Goal: Task Accomplishment & Management: Manage account settings

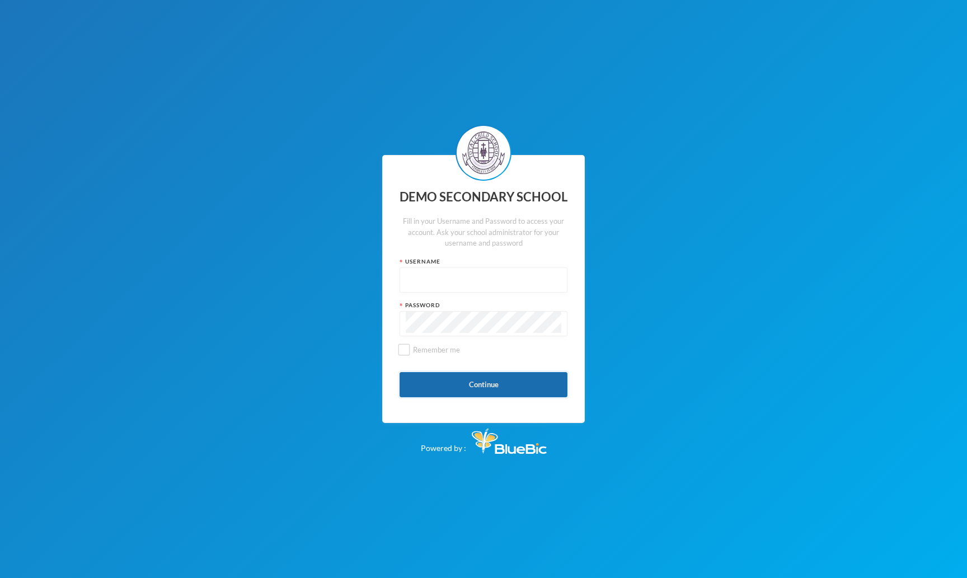
type input "admin"
click at [454, 378] on button "Continue" at bounding box center [484, 384] width 168 height 25
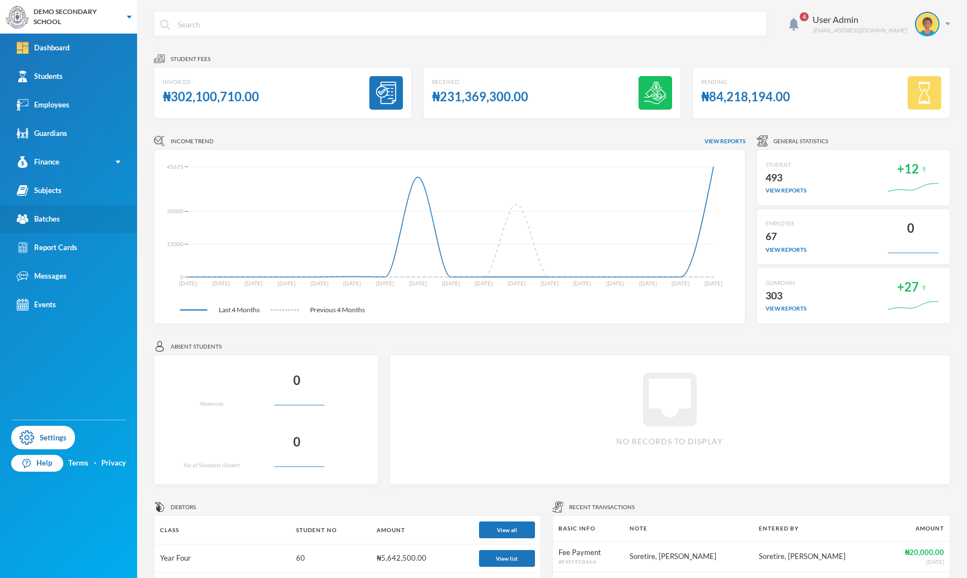
click at [50, 222] on div "Batches" at bounding box center [38, 219] width 43 height 12
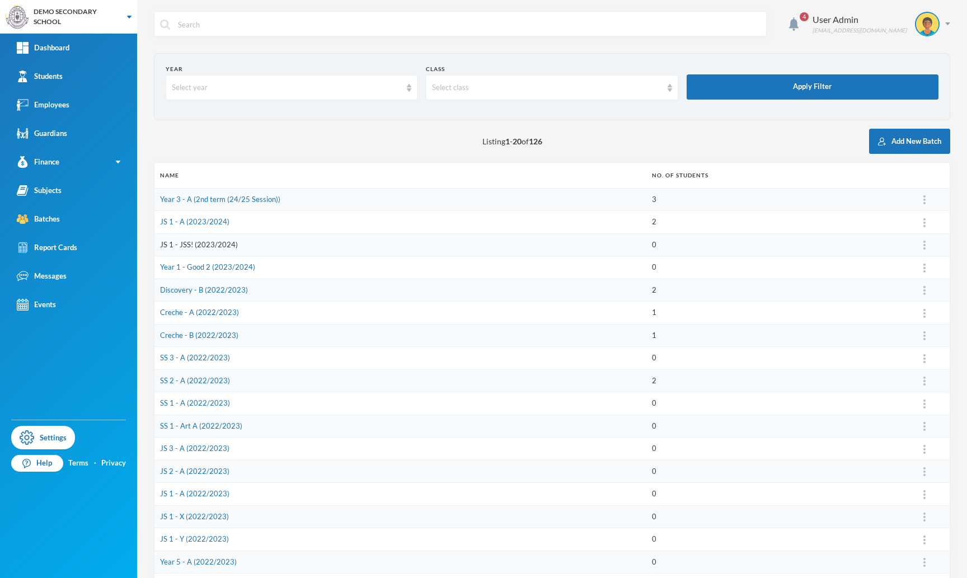
click at [191, 246] on link "JS 1 - JSS! (2023/2024)" at bounding box center [199, 244] width 78 height 9
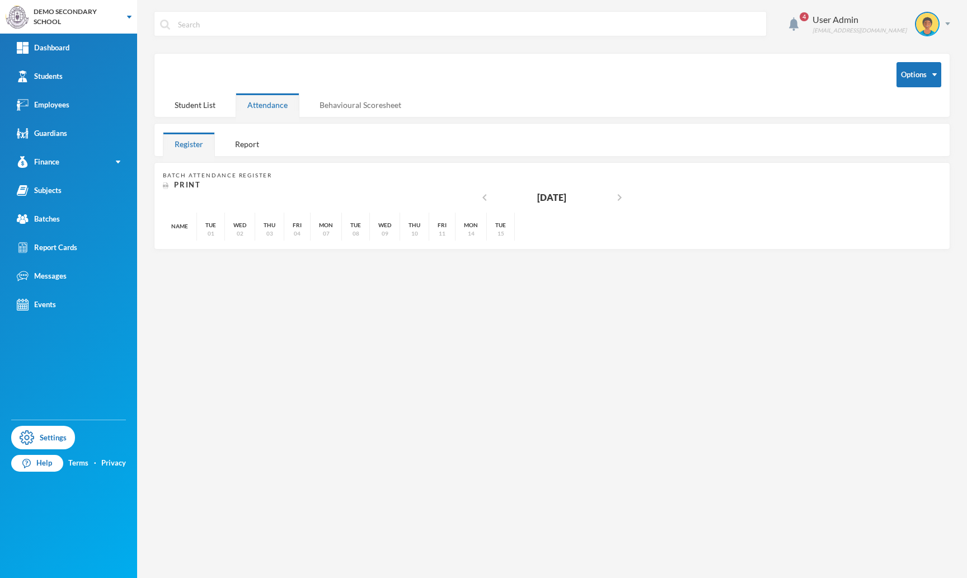
click at [372, 104] on div "Behavioural Scoresheet" at bounding box center [360, 105] width 105 height 24
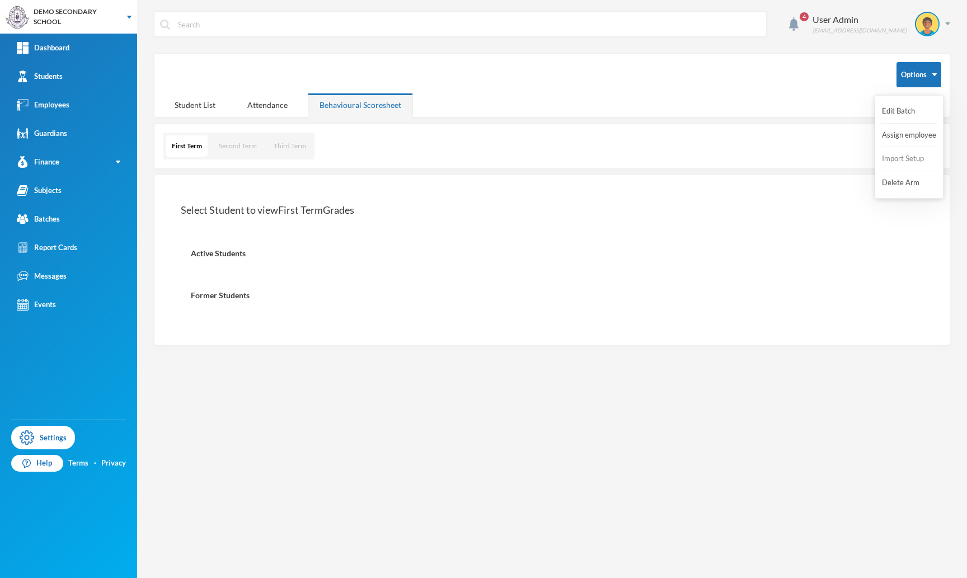
click at [890, 161] on button "Import Setup" at bounding box center [903, 159] width 45 height 20
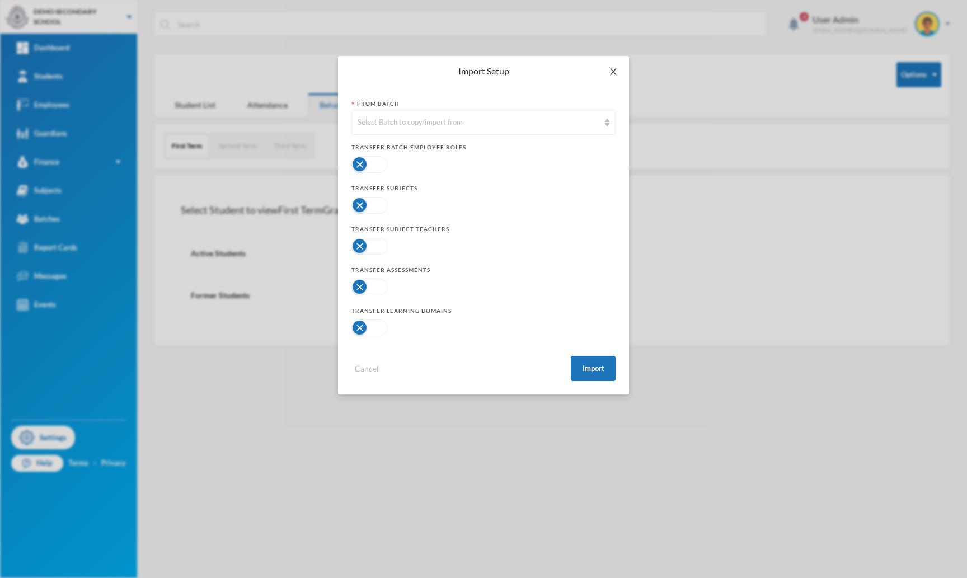
click at [615, 70] on icon "icon: close" at bounding box center [613, 71] width 6 height 7
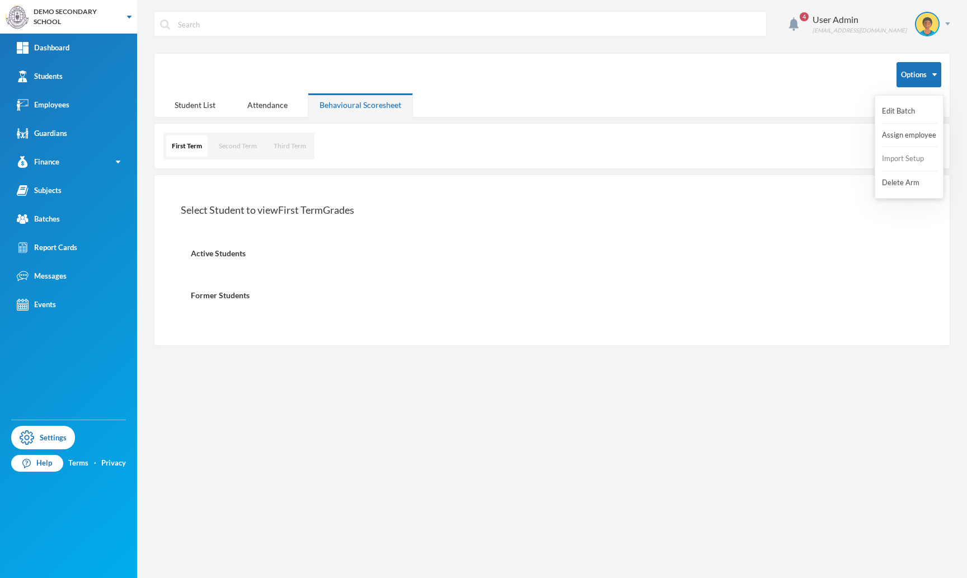
click at [899, 156] on button "Import Setup" at bounding box center [903, 159] width 45 height 20
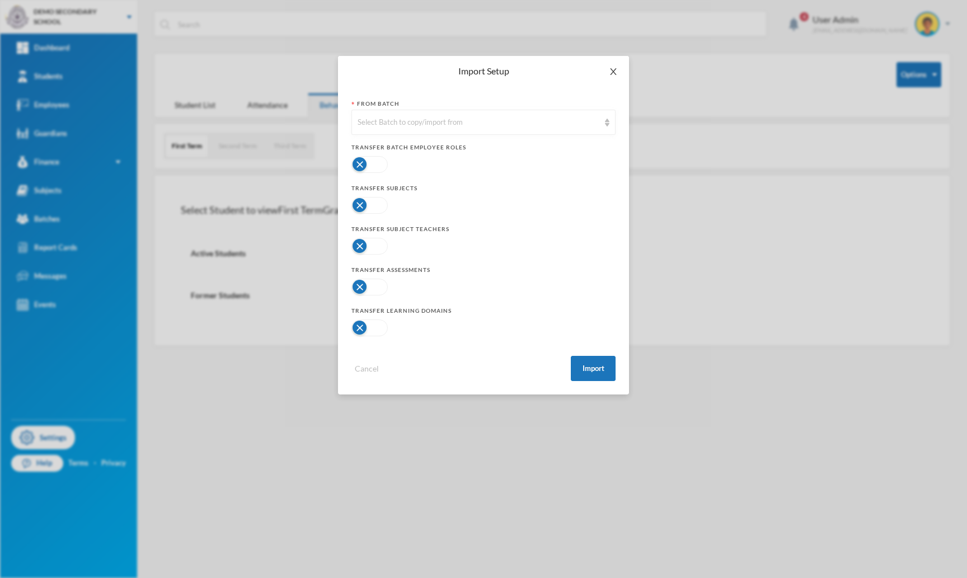
click at [608, 66] on span "Close" at bounding box center [613, 71] width 31 height 31
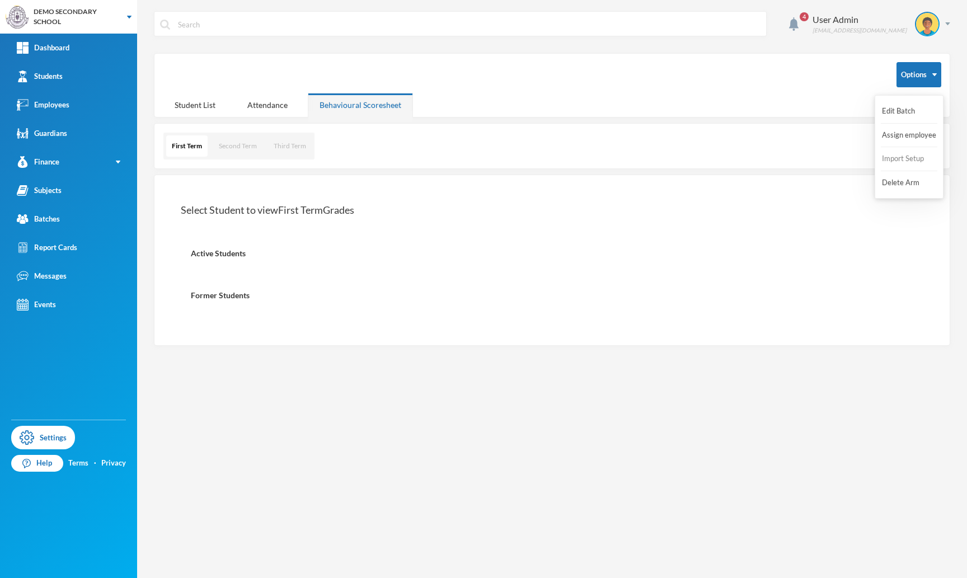
click at [890, 154] on button "Import Setup" at bounding box center [903, 159] width 45 height 20
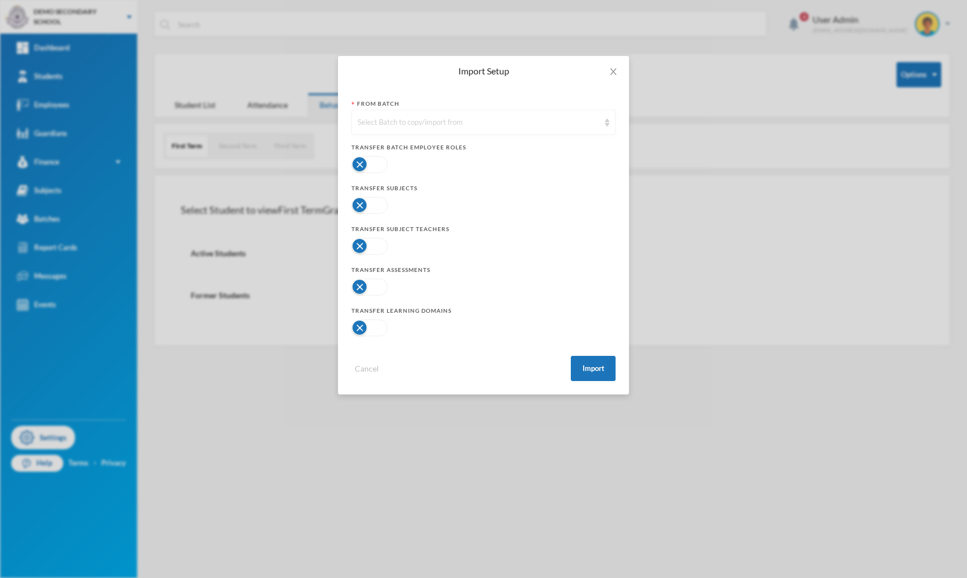
click at [543, 119] on div "Select Batch to copy/import from" at bounding box center [479, 122] width 242 height 11
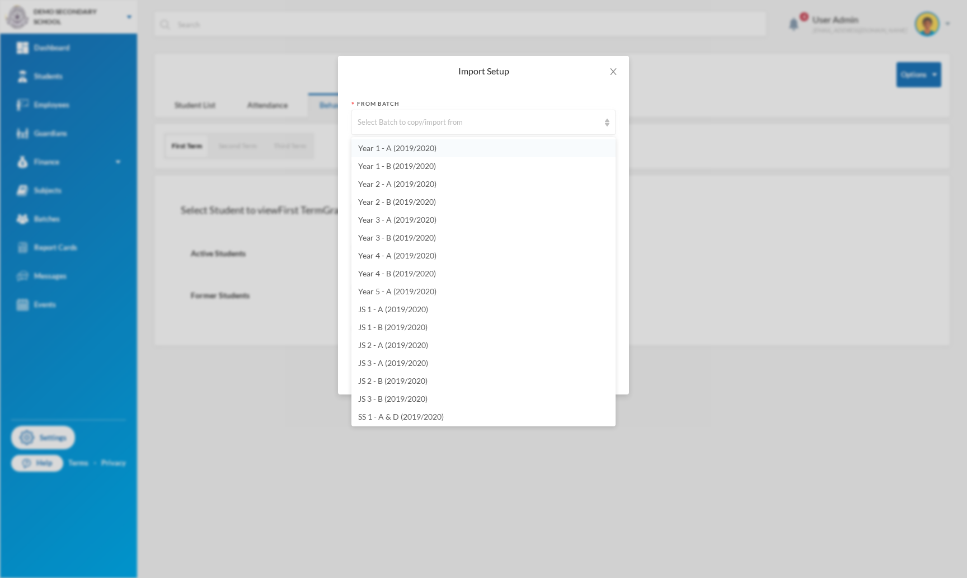
click at [432, 147] on span "Year 1 - A (2019/2020)" at bounding box center [397, 148] width 78 height 10
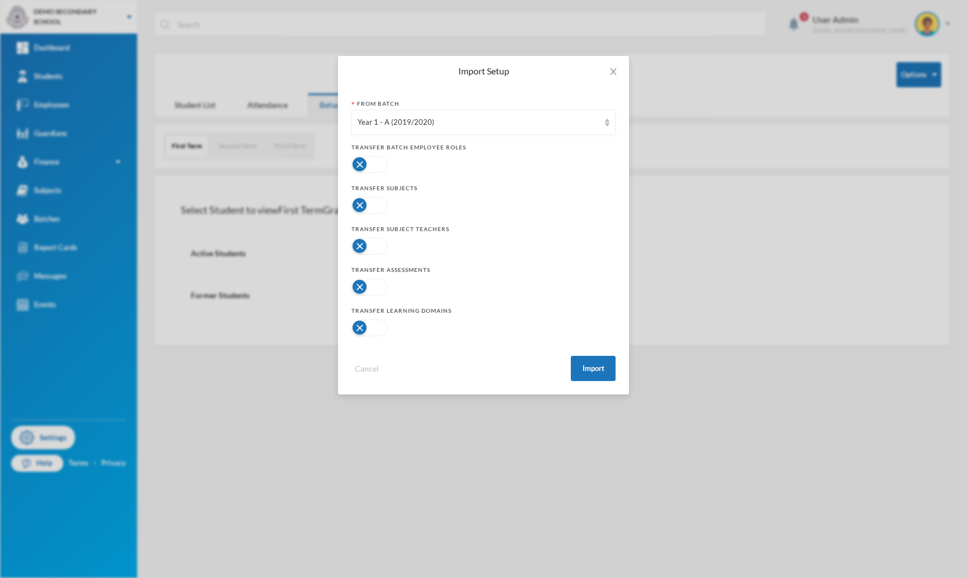
click at [368, 199] on button "button" at bounding box center [369, 205] width 36 height 17
click at [598, 369] on button "Import" at bounding box center [593, 368] width 45 height 25
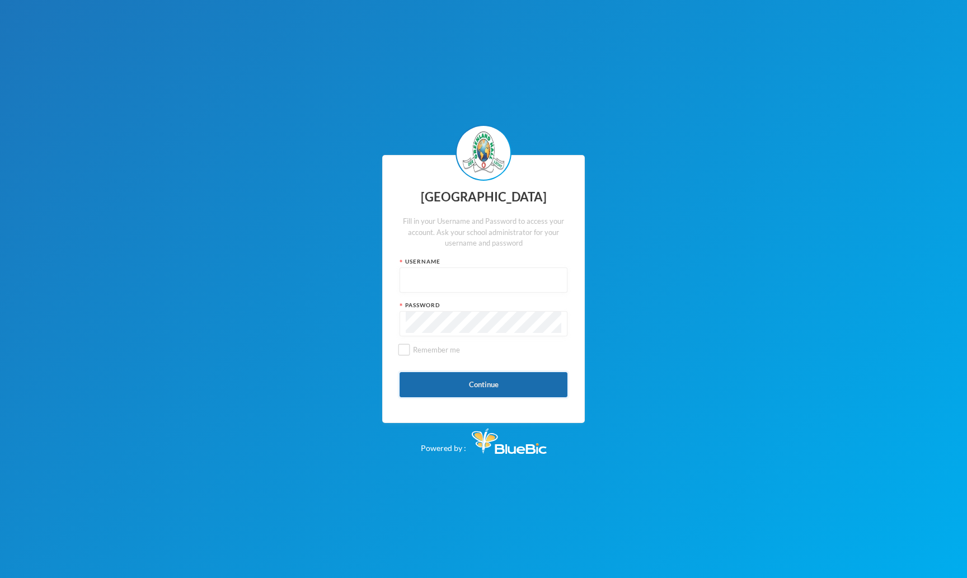
type input "admin"
click at [482, 385] on button "Continue" at bounding box center [484, 384] width 168 height 25
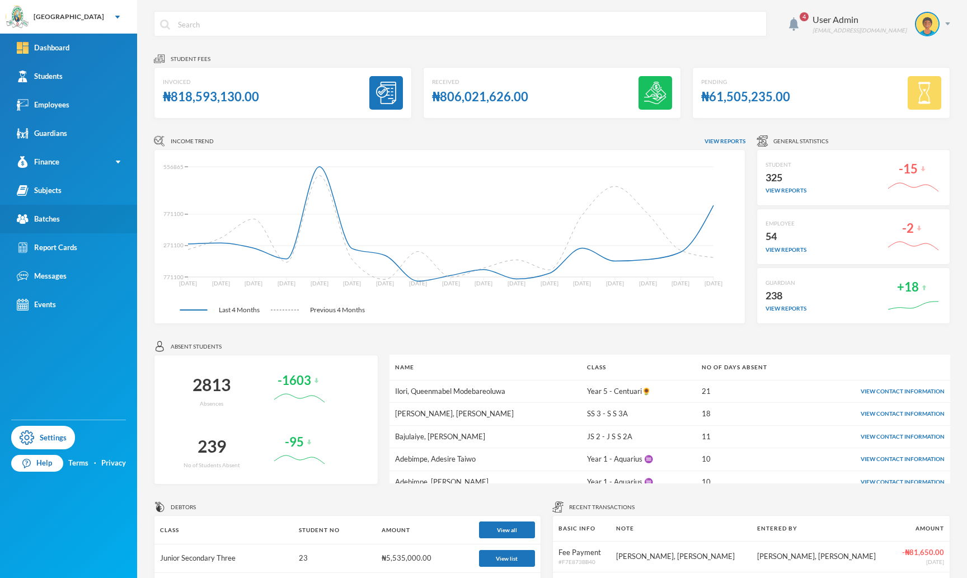
click at [48, 223] on div "Batches" at bounding box center [38, 219] width 43 height 12
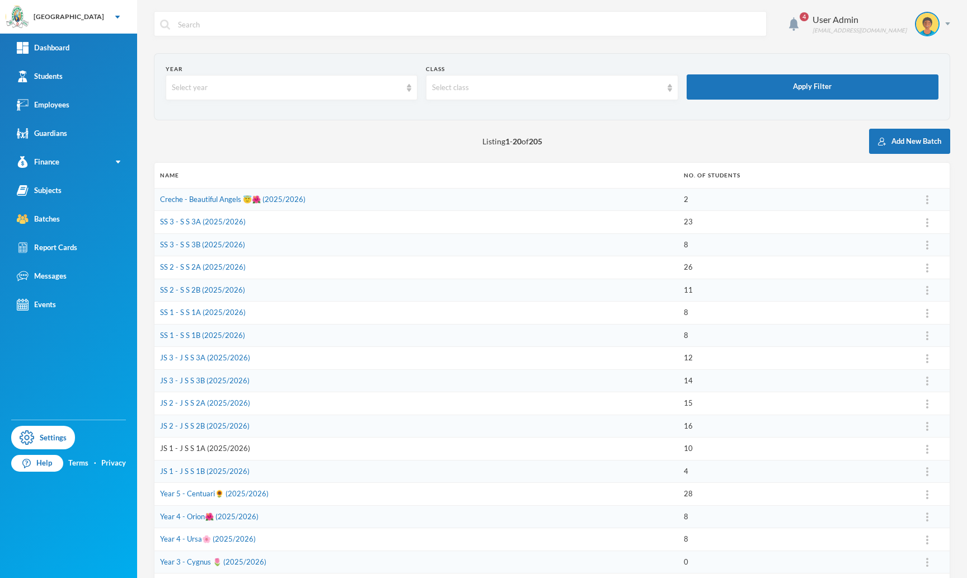
click at [237, 447] on link "JS 1 - J S S 1A (2025/2026)" at bounding box center [205, 448] width 90 height 9
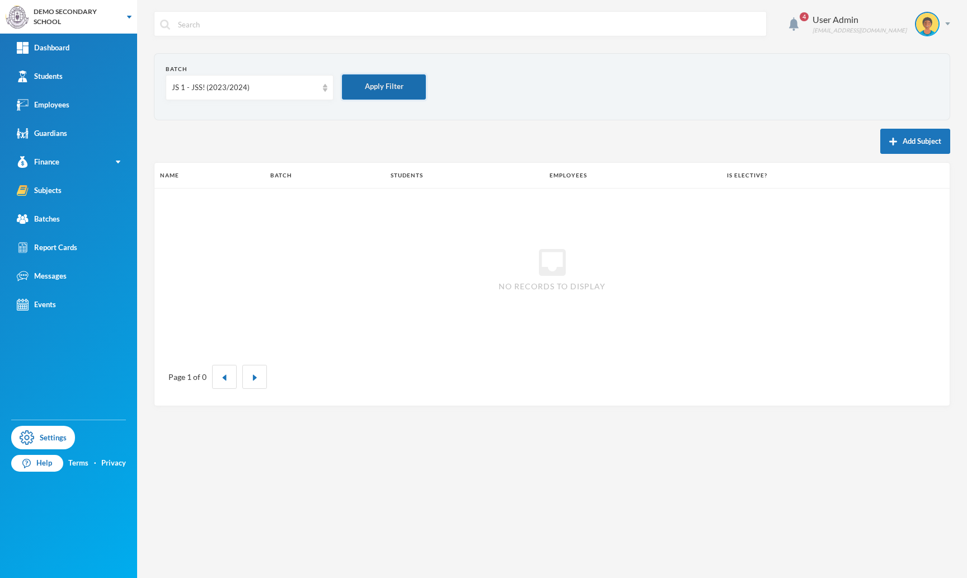
click at [393, 87] on button "Apply Filter" at bounding box center [384, 86] width 84 height 25
click at [309, 83] on div "JS 1 - JSS! (2023/2024)" at bounding box center [245, 87] width 146 height 11
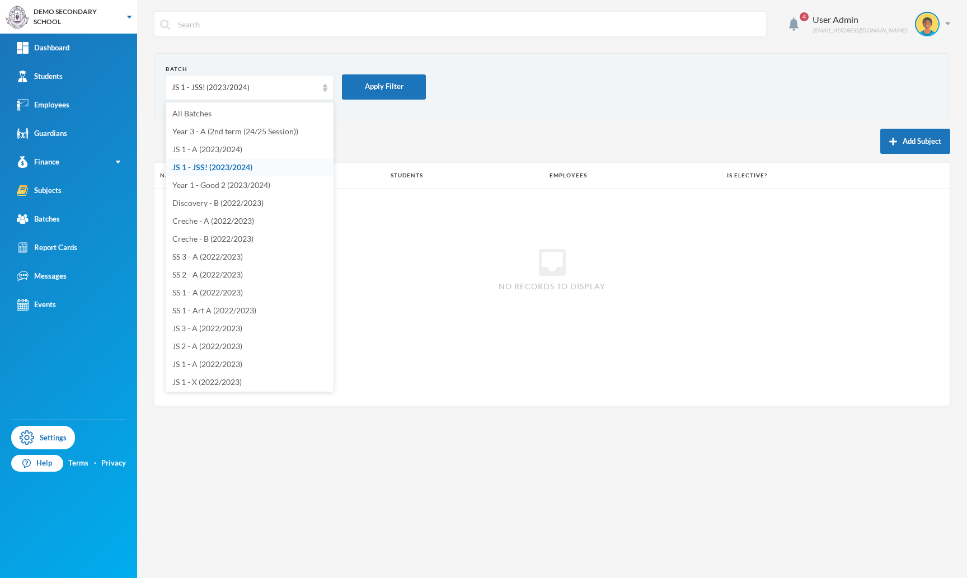
click at [515, 92] on form "Batch JS 1 - JSS! (2023/2024) Apply Filter" at bounding box center [552, 87] width 773 height 44
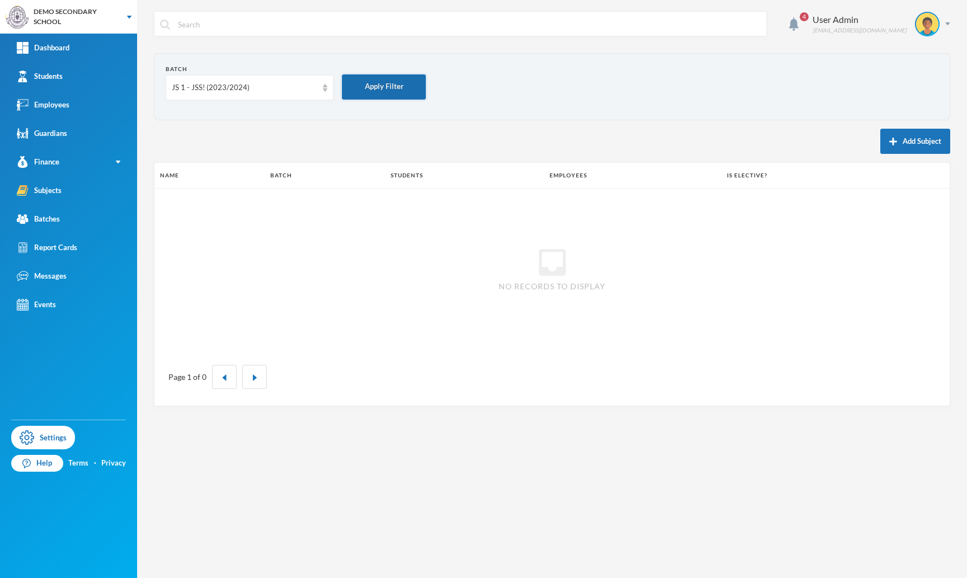
click at [368, 90] on button "Apply Filter" at bounding box center [384, 86] width 84 height 25
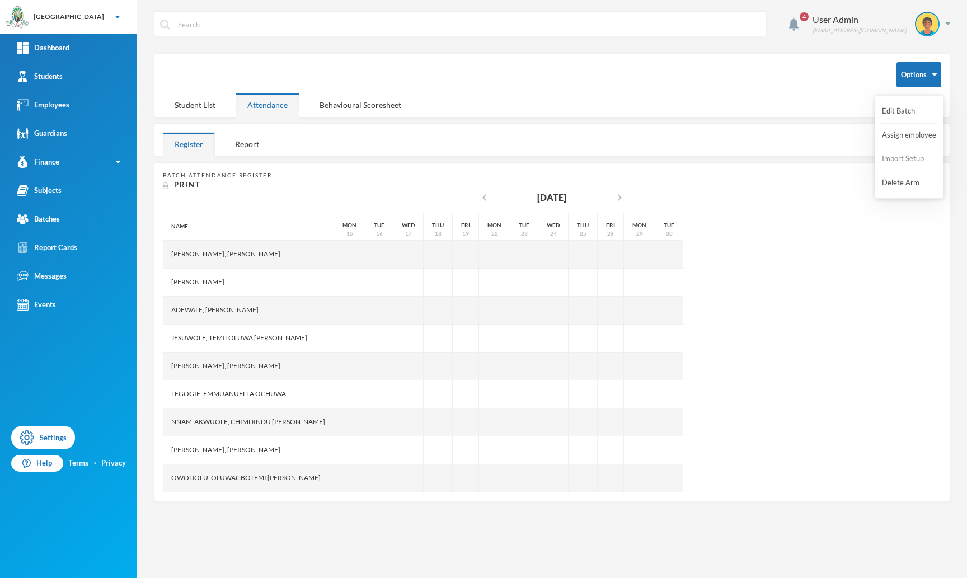
click at [896, 160] on button "Import Setup" at bounding box center [903, 159] width 45 height 20
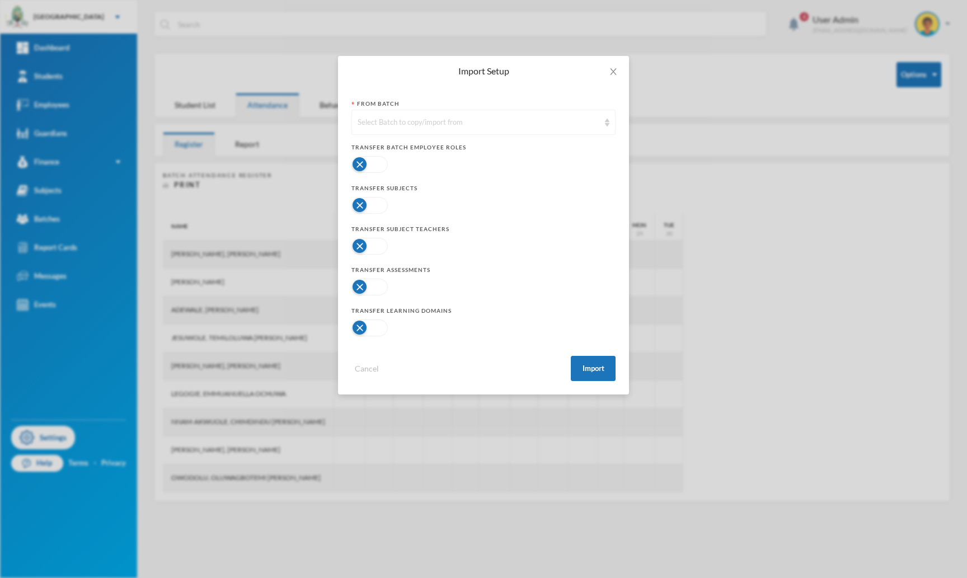
click at [509, 118] on div "Select Batch to copy/import from" at bounding box center [479, 122] width 242 height 11
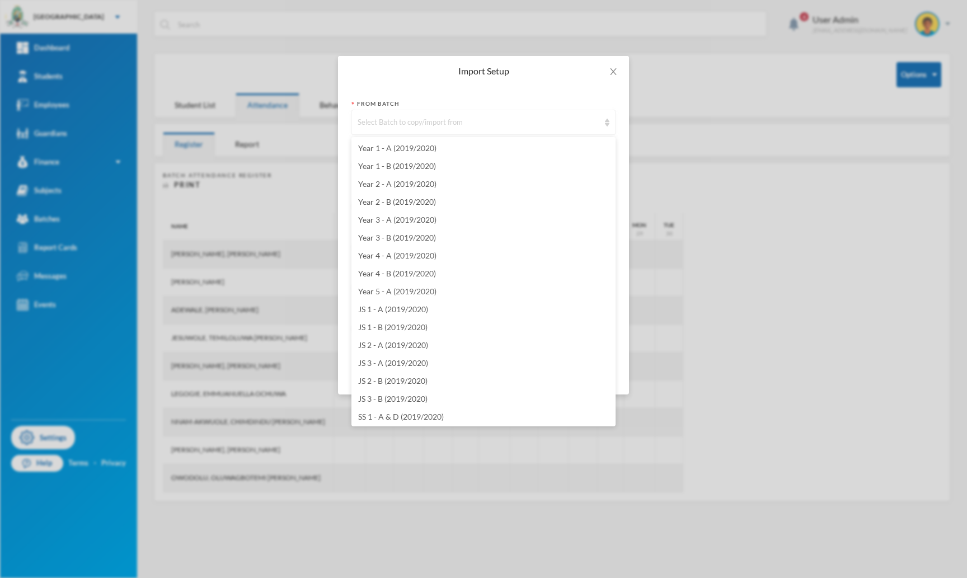
click at [497, 119] on div "Select Batch to copy/import from" at bounding box center [479, 122] width 242 height 11
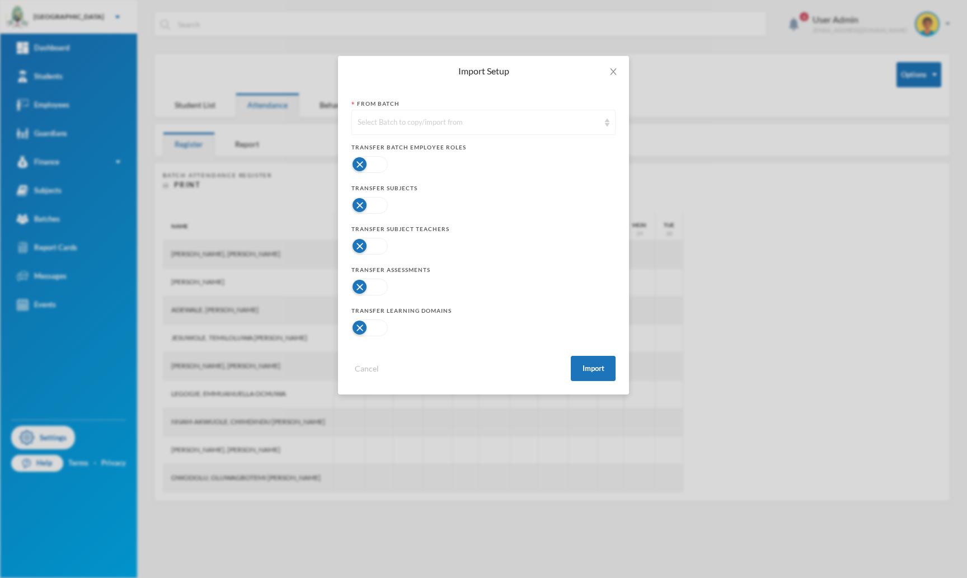
click at [497, 119] on div "Select Batch to copy/import from" at bounding box center [479, 122] width 242 height 11
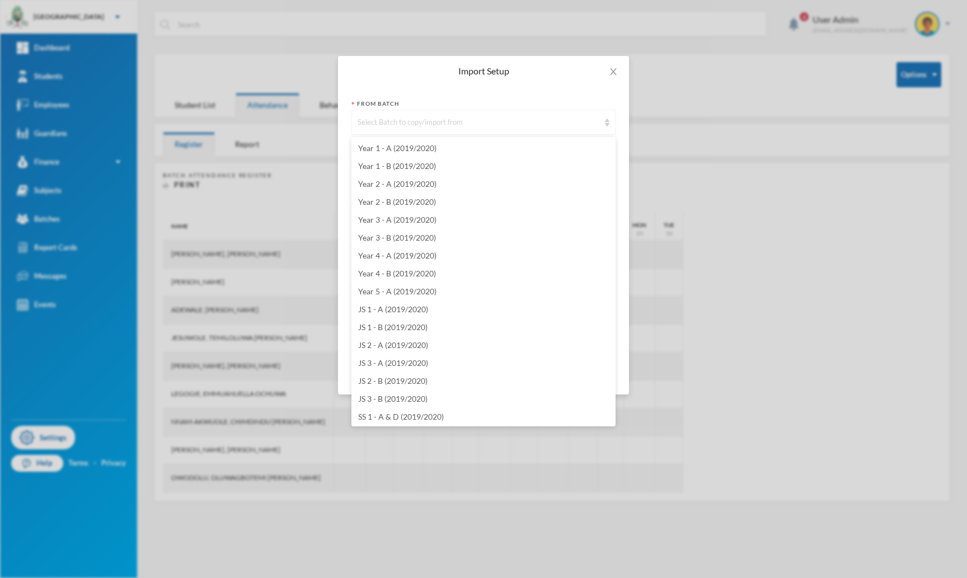
click at [579, 128] on div "Select Batch to copy/import from" at bounding box center [479, 122] width 242 height 11
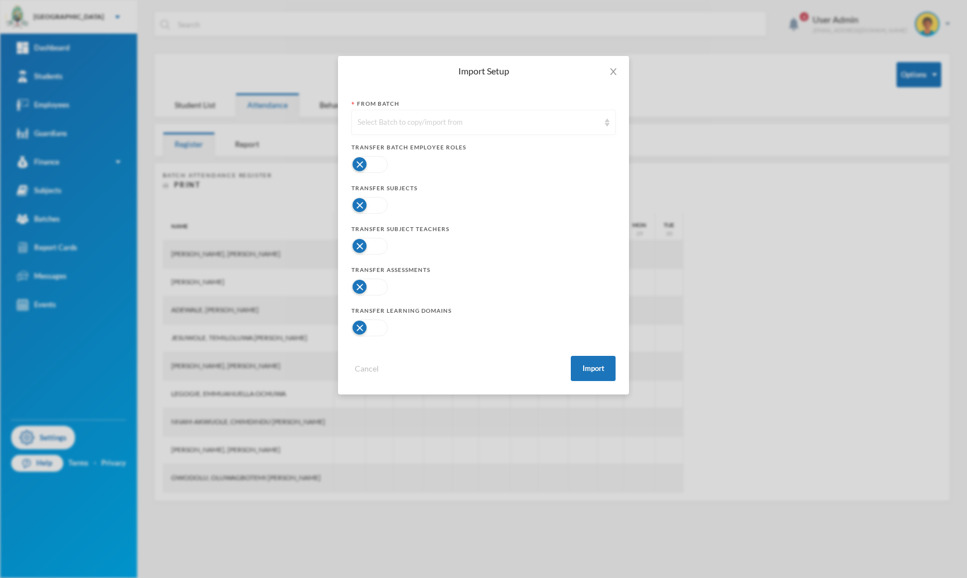
click at [589, 129] on div "Select Batch to copy/import from" at bounding box center [483, 122] width 264 height 25
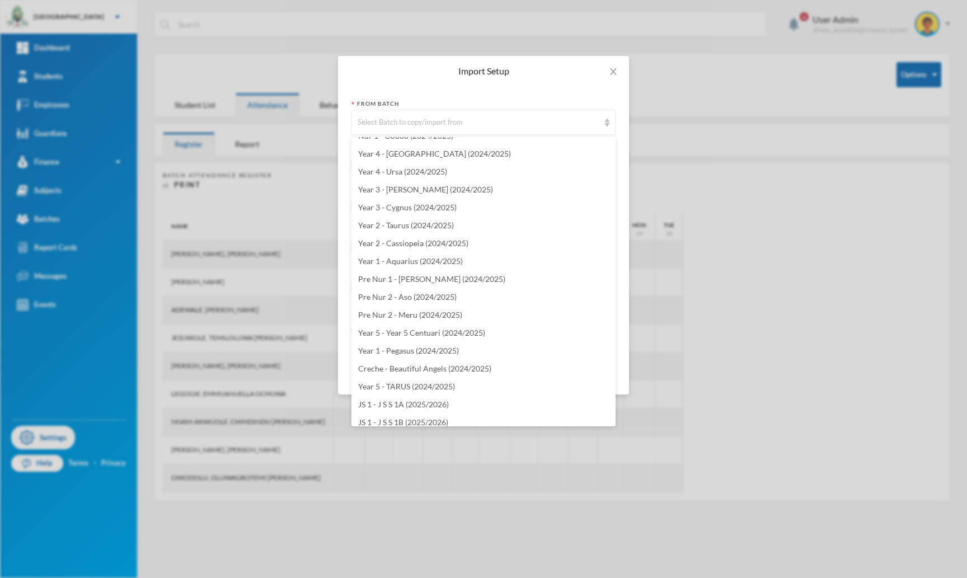
scroll to position [2731, 0]
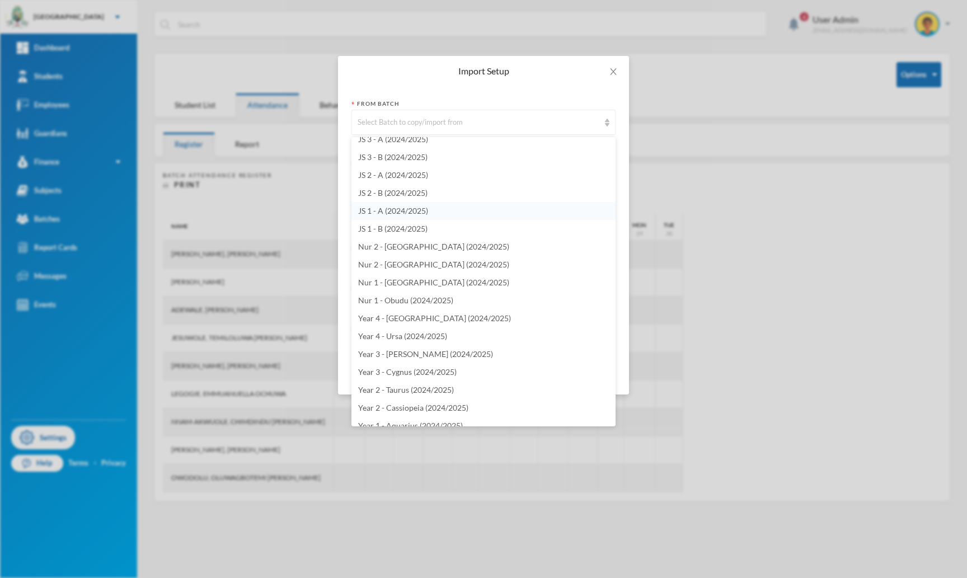
click at [418, 213] on span "JS 1 - A (2024/2025)" at bounding box center [393, 211] width 70 height 10
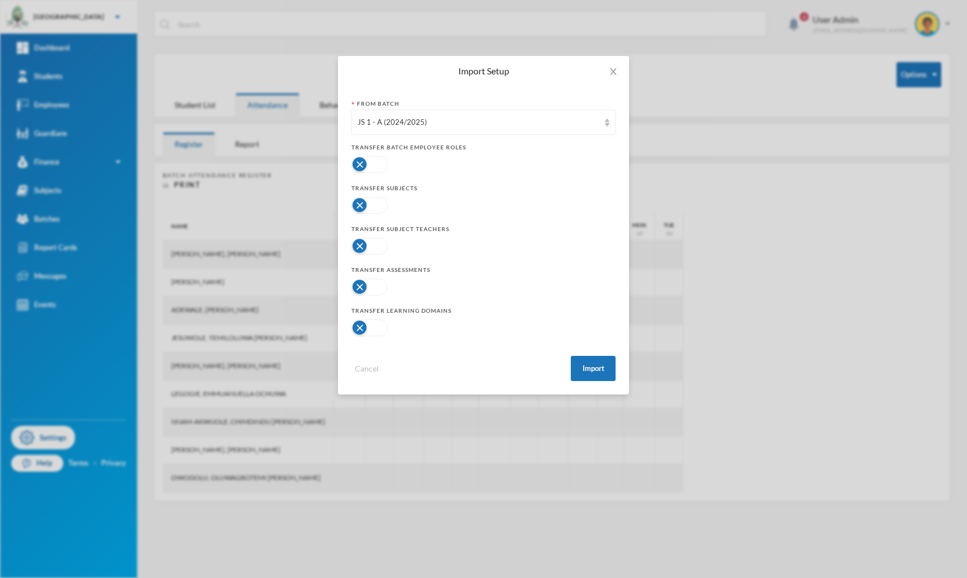
click at [365, 200] on button "button" at bounding box center [369, 205] width 36 height 17
click at [368, 246] on button "button" at bounding box center [369, 246] width 36 height 17
click at [372, 335] on button "button" at bounding box center [369, 328] width 36 height 17
click at [368, 166] on button "button" at bounding box center [369, 164] width 36 height 17
click at [601, 373] on button "Import" at bounding box center [593, 368] width 45 height 25
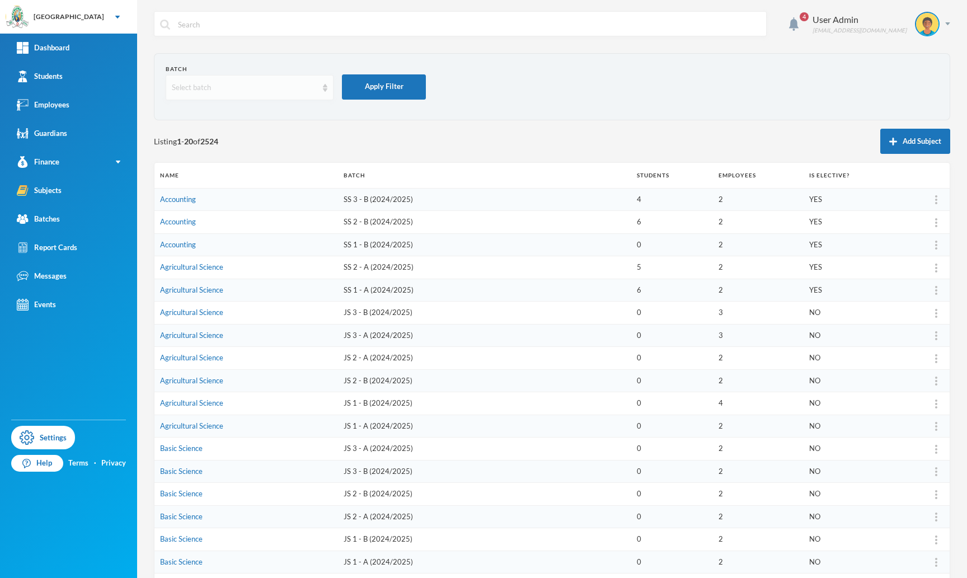
click at [261, 95] on div "Select batch" at bounding box center [250, 87] width 168 height 25
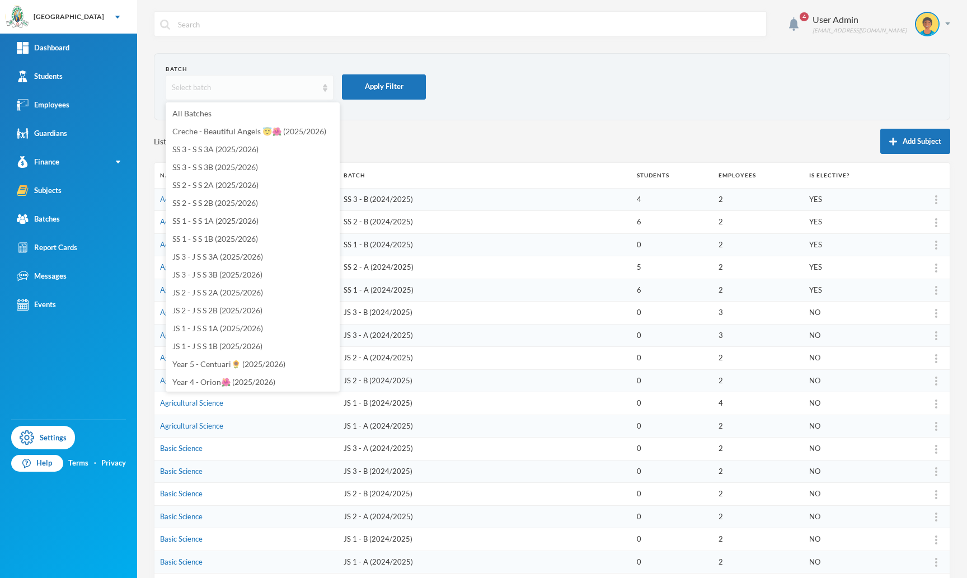
click at [226, 92] on div "Select batch" at bounding box center [245, 87] width 146 height 11
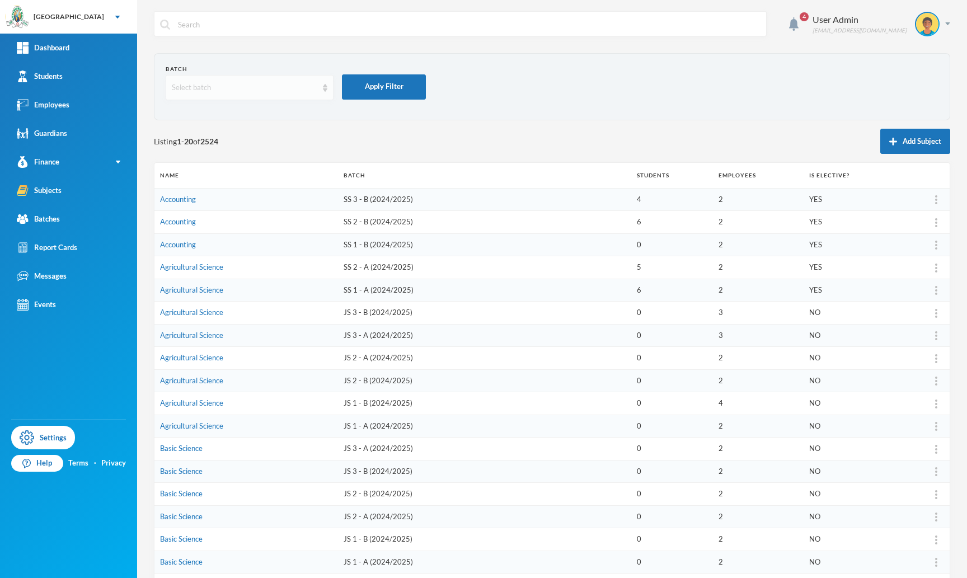
click at [225, 93] on div "Select batch" at bounding box center [250, 87] width 168 height 25
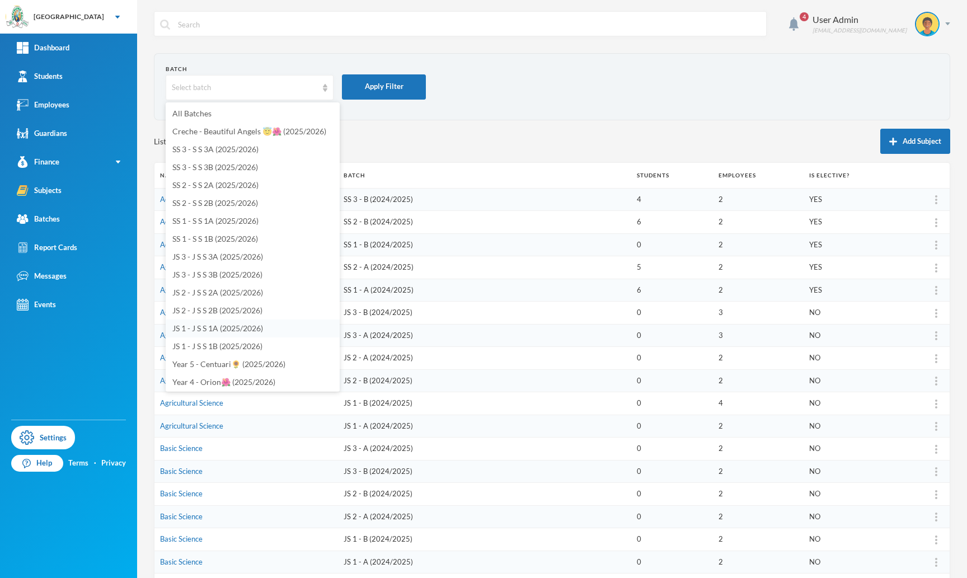
click at [255, 329] on span "JS 1 - J S S 1A (2025/2026)" at bounding box center [217, 329] width 91 height 10
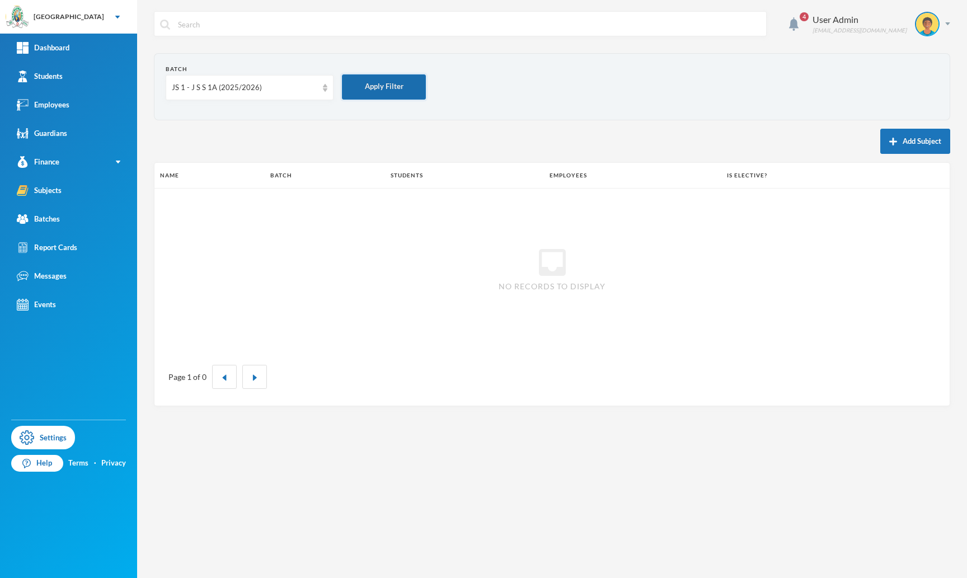
click at [386, 79] on button "Apply Filter" at bounding box center [384, 86] width 84 height 25
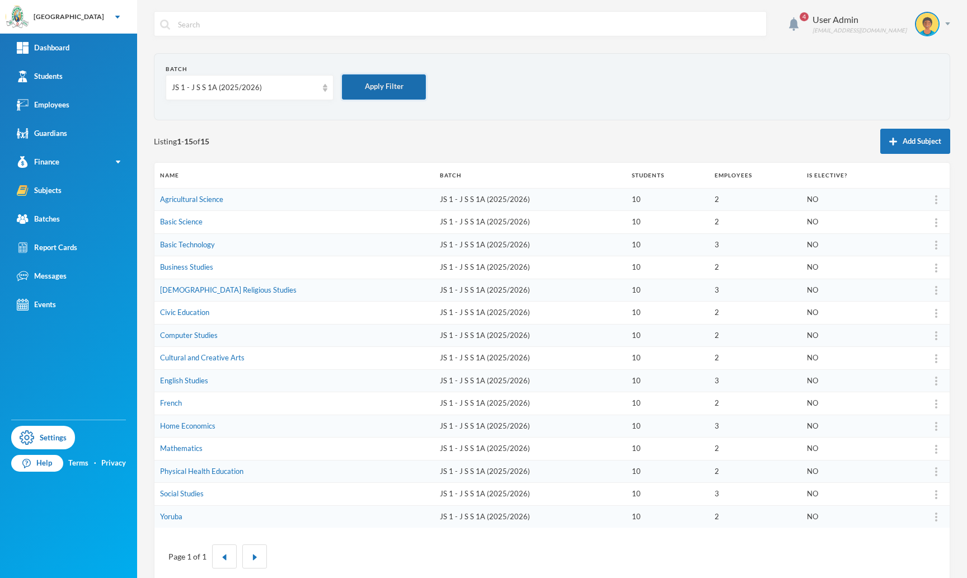
click at [386, 79] on button "Apply Filter" at bounding box center [384, 86] width 84 height 25
